Goal: Navigation & Orientation: Find specific page/section

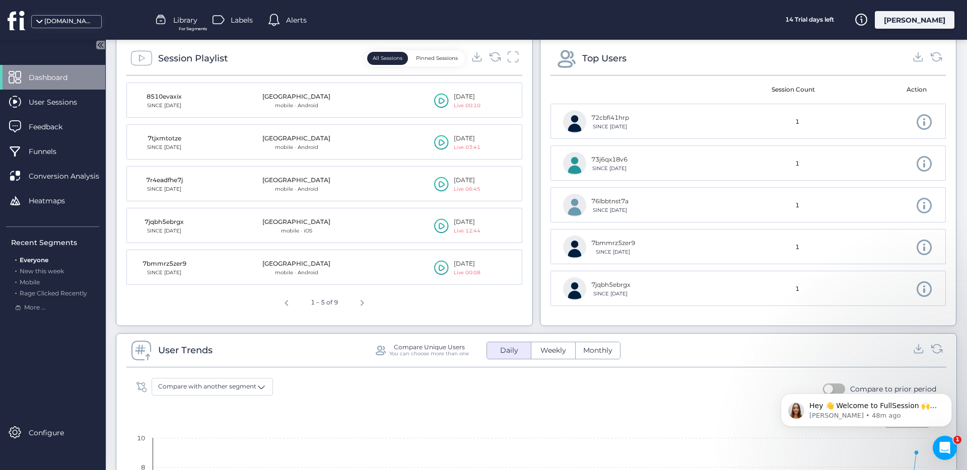
scroll to position [287, 0]
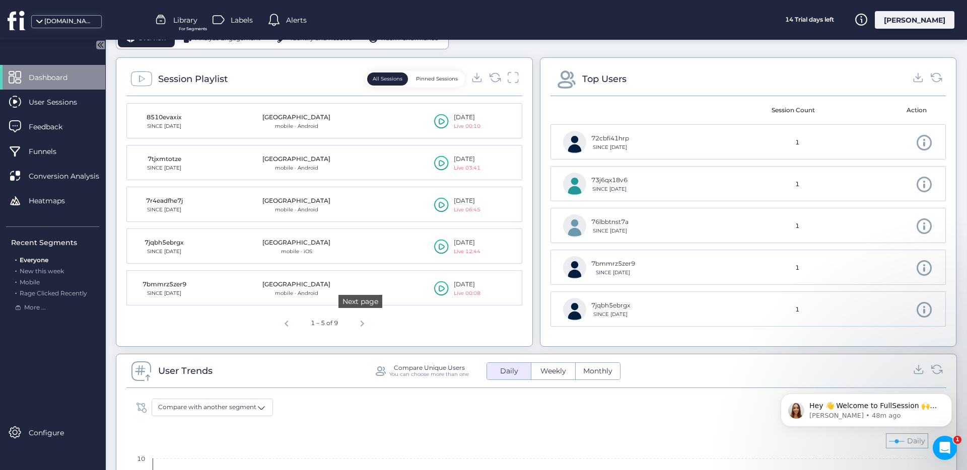
click at [366, 324] on span "Next page" at bounding box center [362, 322] width 24 height 24
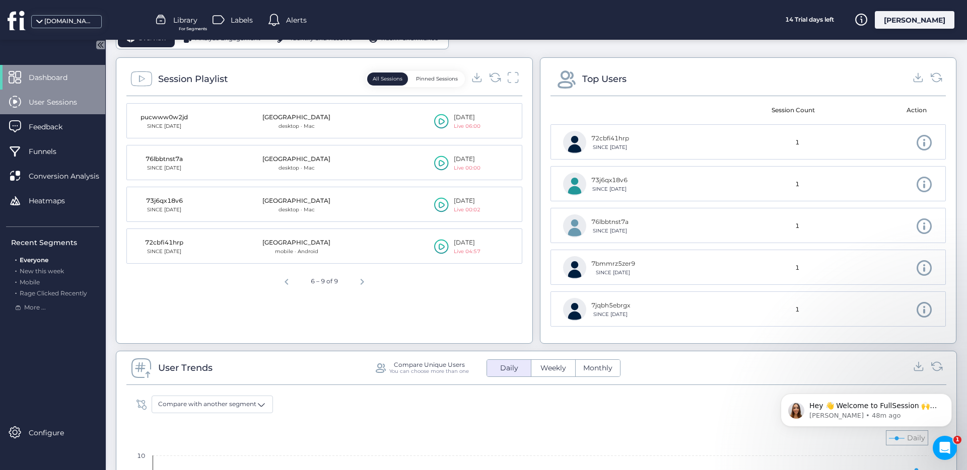
click at [74, 100] on span "User Sessions" at bounding box center [60, 102] width 63 height 11
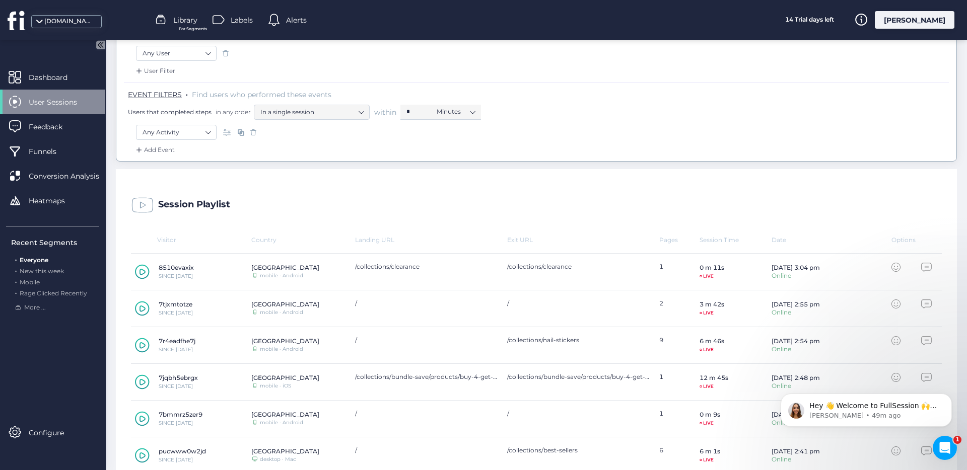
scroll to position [156, 0]
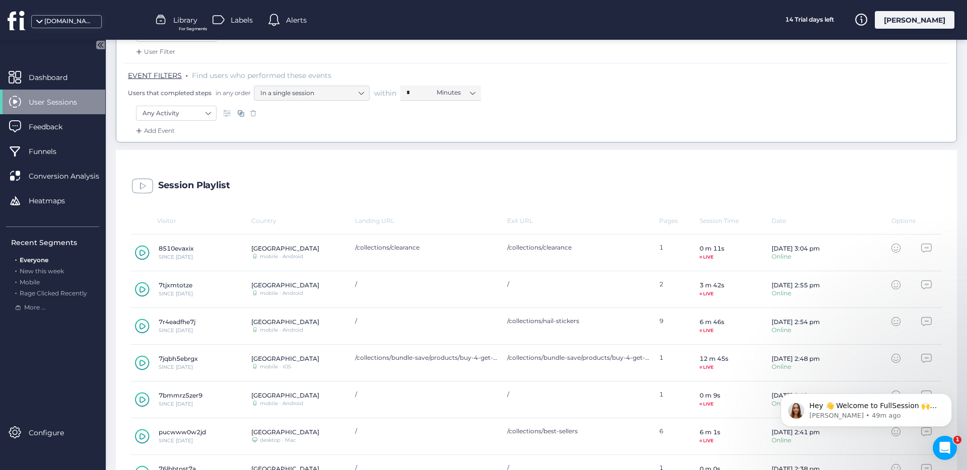
click at [141, 365] on icon at bounding box center [142, 362] width 15 height 15
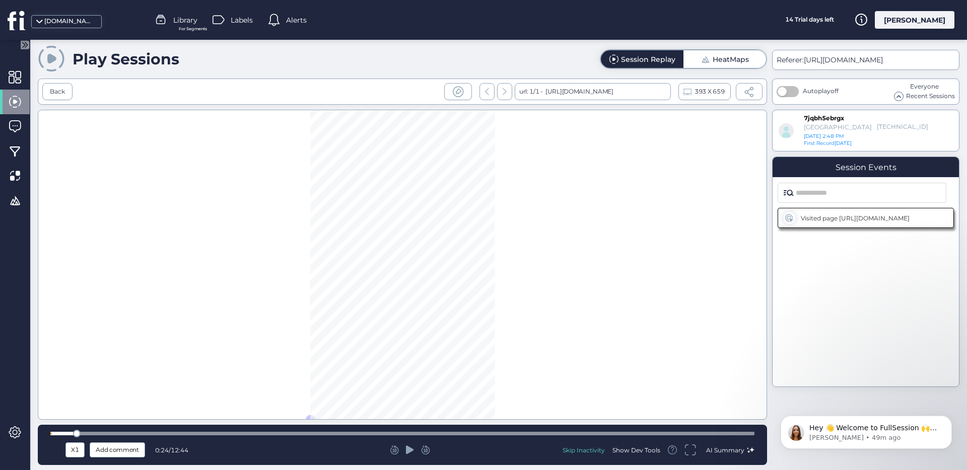
click at [408, 453] on icon at bounding box center [410, 450] width 8 height 10
click at [294, 431] on div at bounding box center [402, 434] width 704 height 8
click at [410, 453] on icon at bounding box center [410, 450] width 9 height 10
click at [728, 453] on span "AI Summary" at bounding box center [725, 451] width 38 height 8
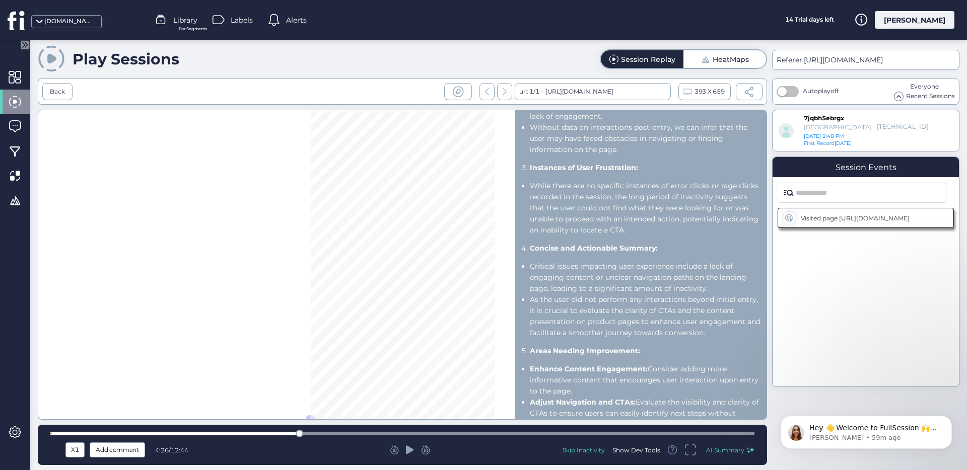
scroll to position [251, 0]
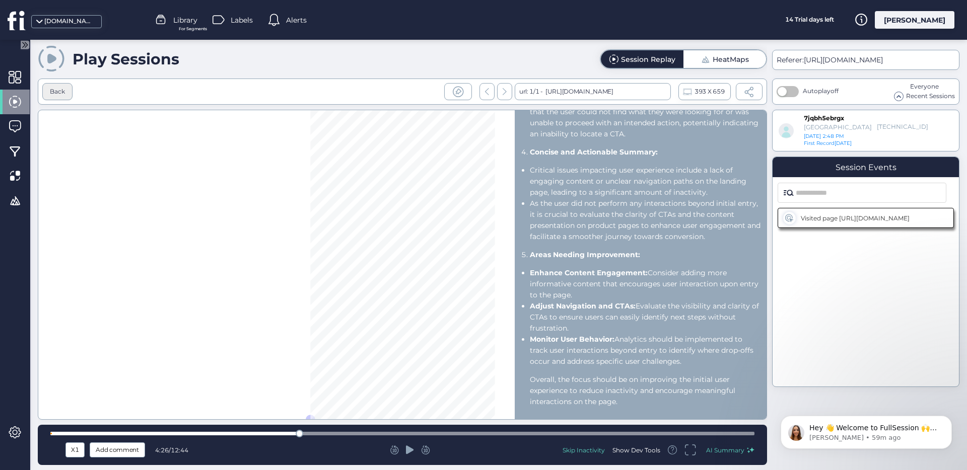
click at [50, 90] on div "Back" at bounding box center [57, 92] width 15 height 10
